Goal: Information Seeking & Learning: Learn about a topic

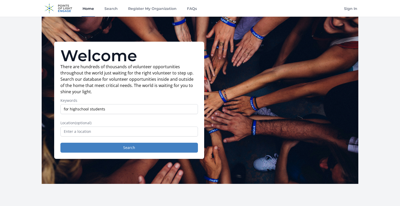
type input "for highschool students"
click at [189, 127] on input "text" at bounding box center [129, 132] width 138 height 10
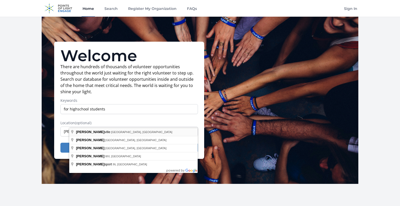
type input "[GEOGRAPHIC_DATA], [GEOGRAPHIC_DATA], [GEOGRAPHIC_DATA]"
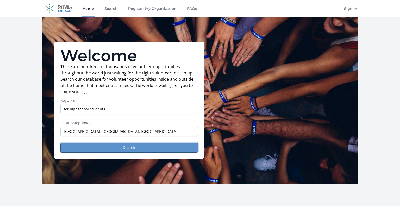
click at [153, 143] on button "Search" at bounding box center [129, 148] width 138 height 10
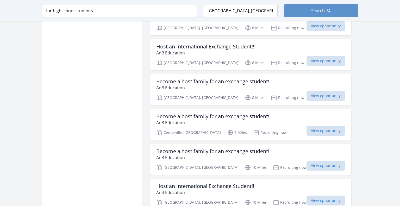
scroll to position [438, 0]
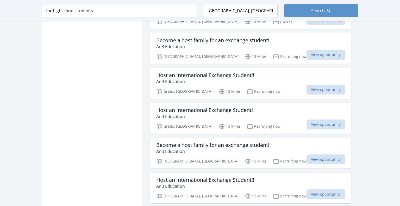
scroll to position [1138, 0]
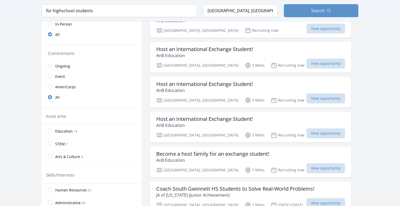
scroll to position [117, 0]
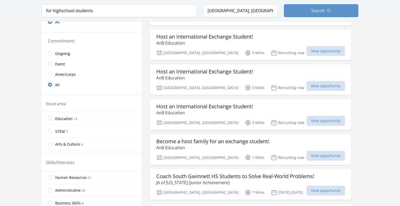
click at [104, 139] on label "Arts & Culture 4" at bounding box center [92, 144] width 100 height 10
click at [52, 142] on input "Arts & Culture 4" at bounding box center [50, 144] width 4 height 4
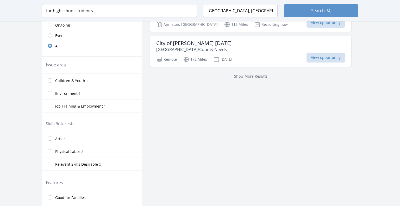
scroll to position [146, 0]
click at [52, 136] on input "Arts 2" at bounding box center [50, 138] width 4 height 4
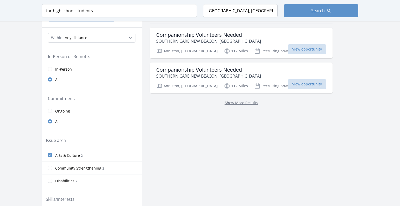
scroll to position [58, 0]
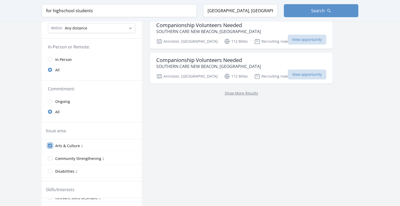
click at [52, 144] on input "Arts & Culture 2" at bounding box center [50, 146] width 4 height 4
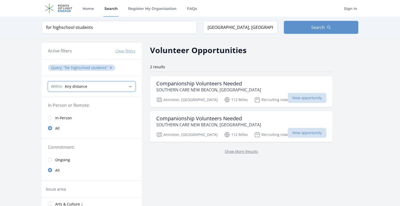
click at [129, 82] on select "Any distance , 5 Miles , 20 Miles , 50 Miles , 100 Miles" at bounding box center [92, 87] width 88 height 10
click at [127, 82] on select "Any distance , 5 Miles , 20 Miles , 50 Miles , 100 Miles" at bounding box center [92, 87] width 88 height 10
